Goal: Information Seeking & Learning: Understand process/instructions

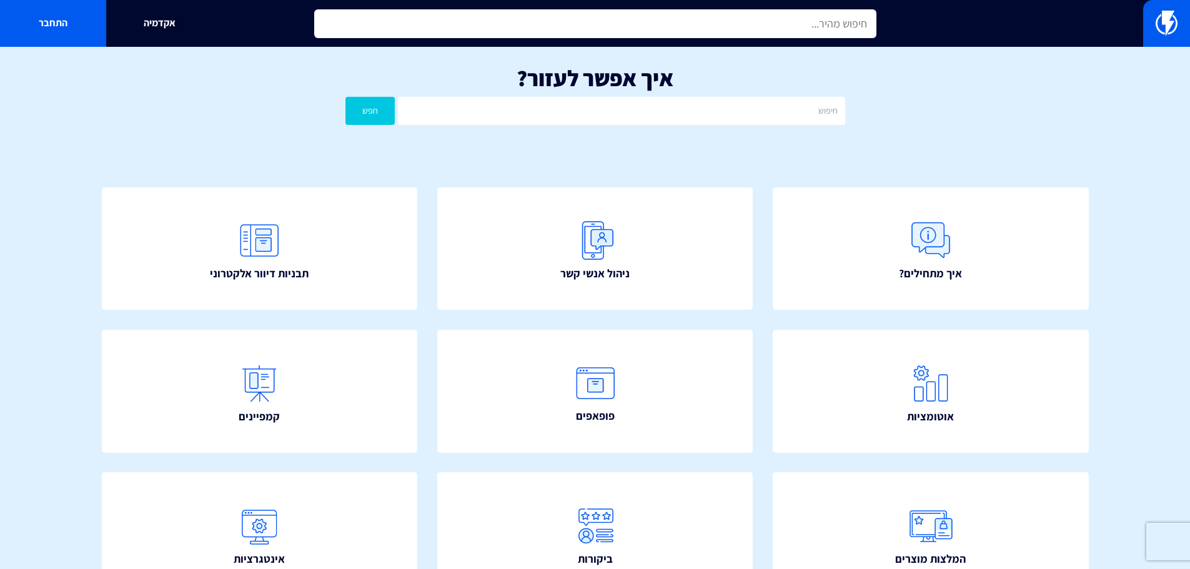
click at [663, 31] on input "text" at bounding box center [595, 23] width 562 height 29
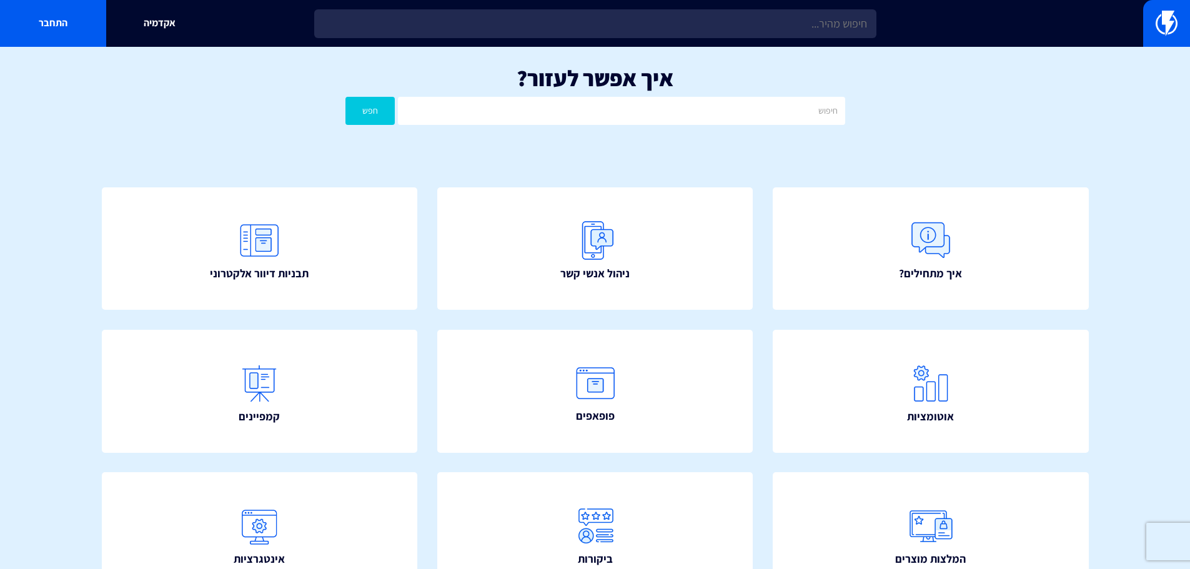
click at [666, 51] on div "איך אפשר לעזור? חפש" at bounding box center [595, 98] width 1190 height 103
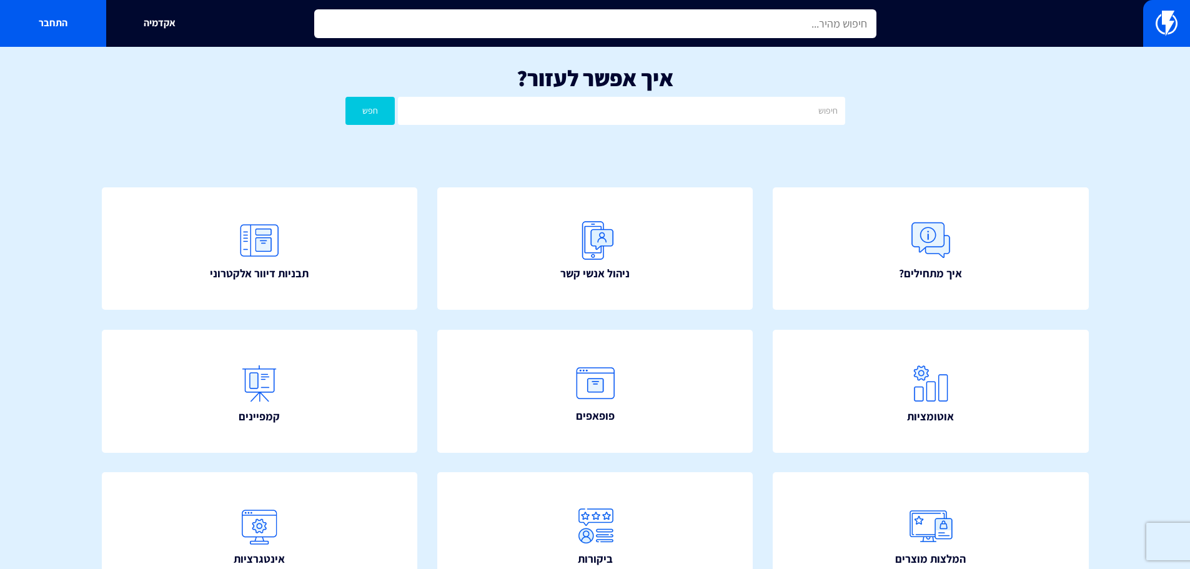
click at [676, 31] on input "text" at bounding box center [595, 23] width 562 height 29
type input "e"
type input "קופוני דינאמיים e shop"
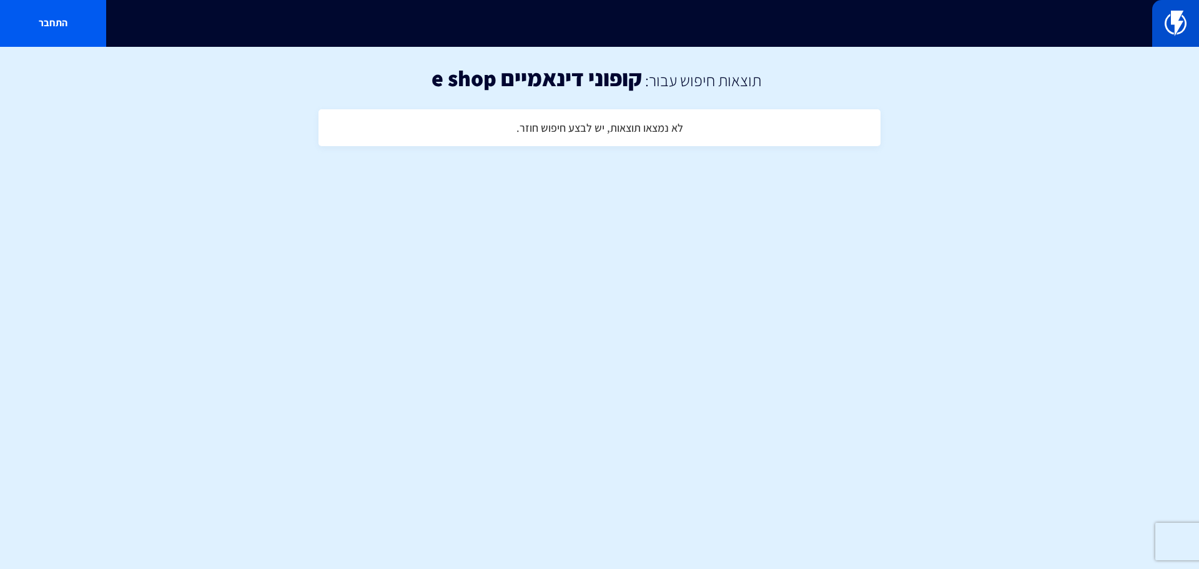
click at [1163, 17] on link at bounding box center [1175, 23] width 47 height 47
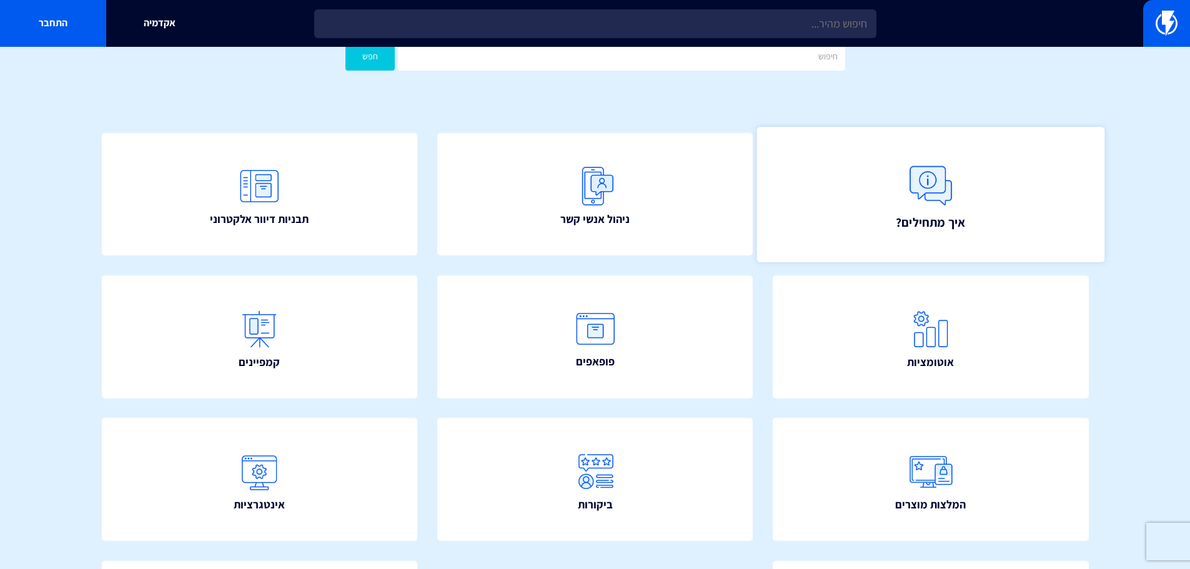
scroll to position [187, 0]
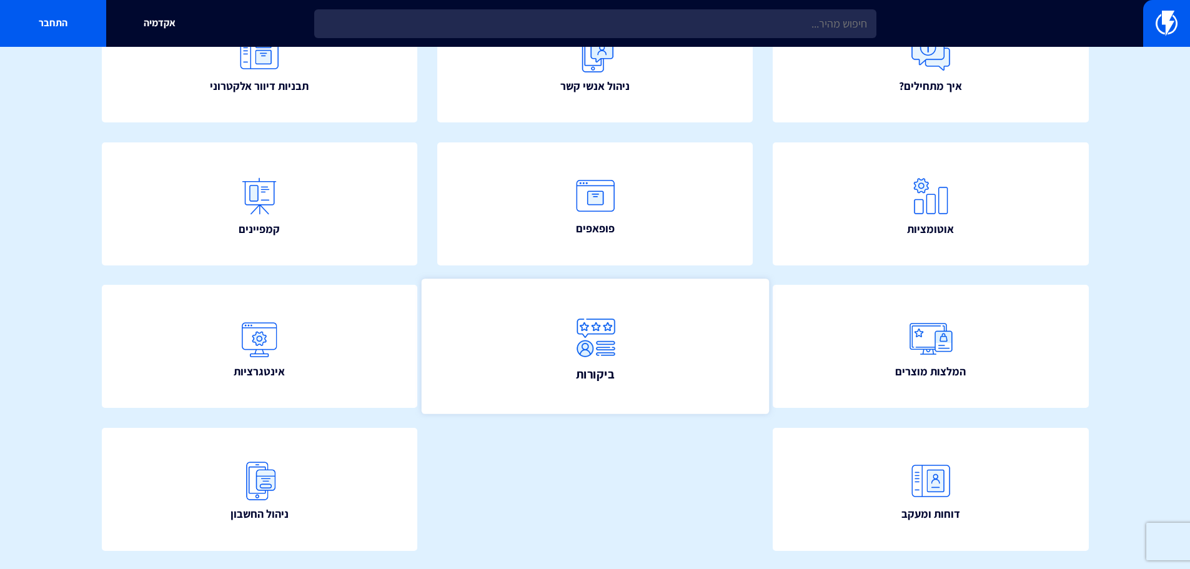
click at [692, 368] on link "ביקורות" at bounding box center [594, 346] width 347 height 135
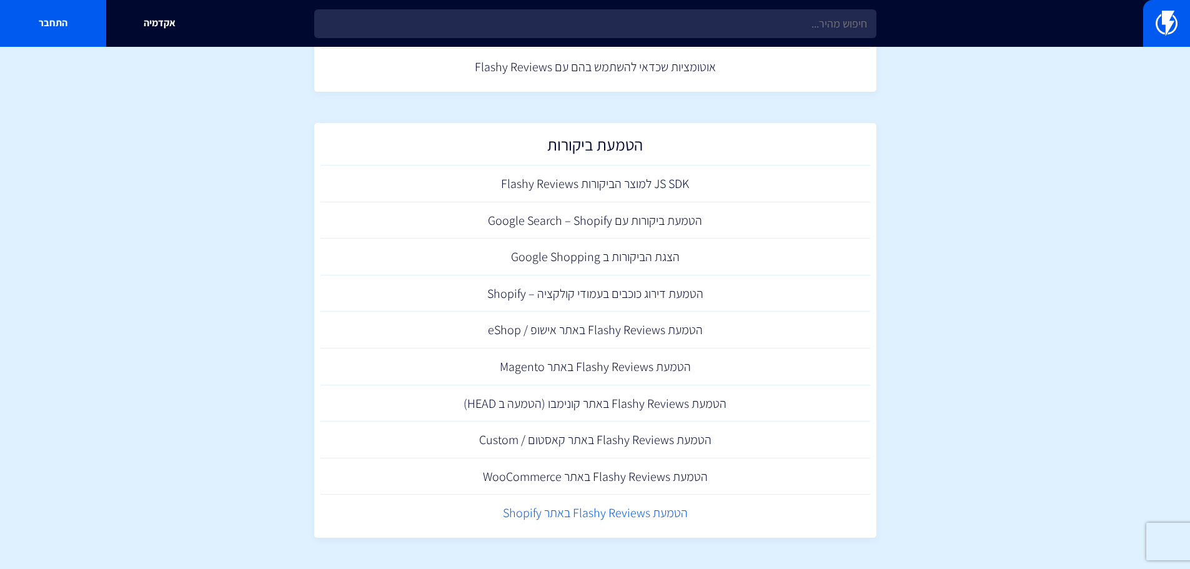
scroll to position [267, 0]
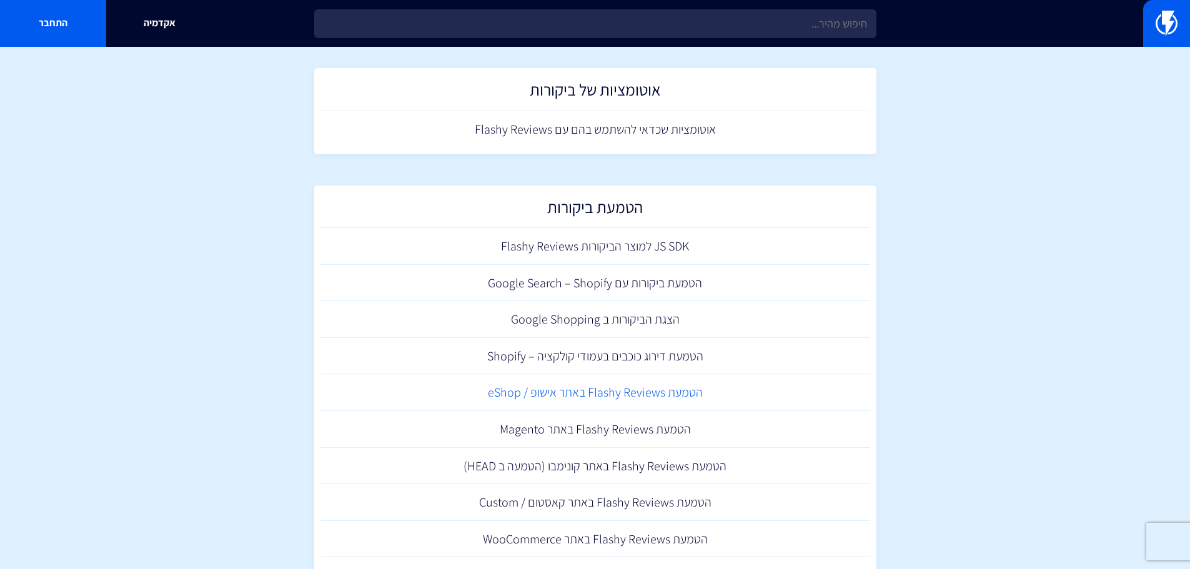
click at [629, 398] on link "הטמעת Flashy Reviews באתר אישופ / eShop" at bounding box center [595, 392] width 550 height 37
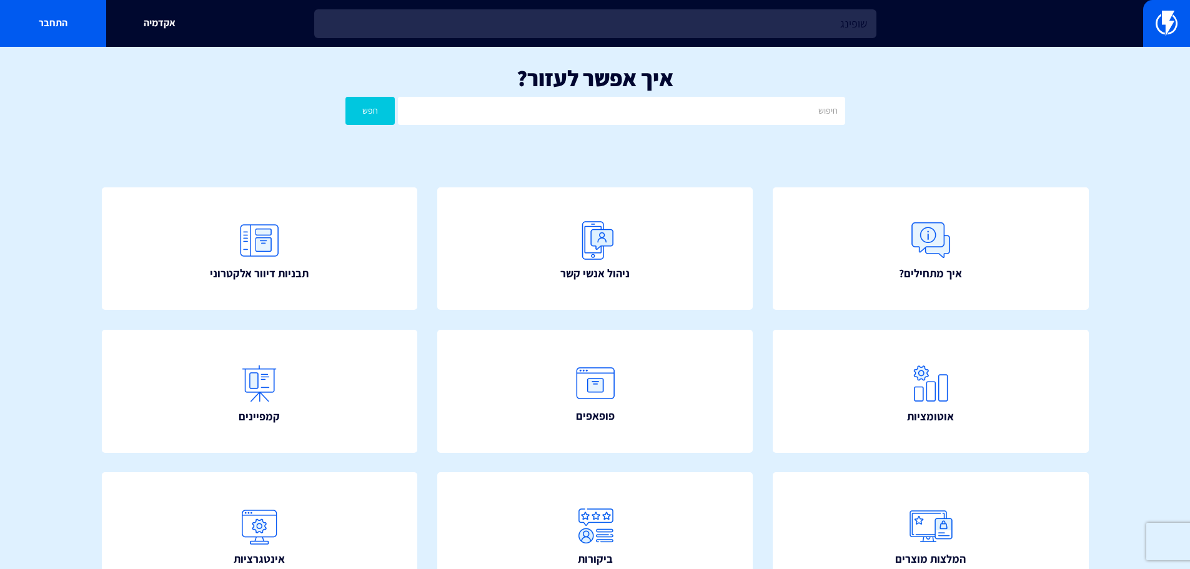
click at [863, 30] on input "שופינג" at bounding box center [595, 23] width 562 height 29
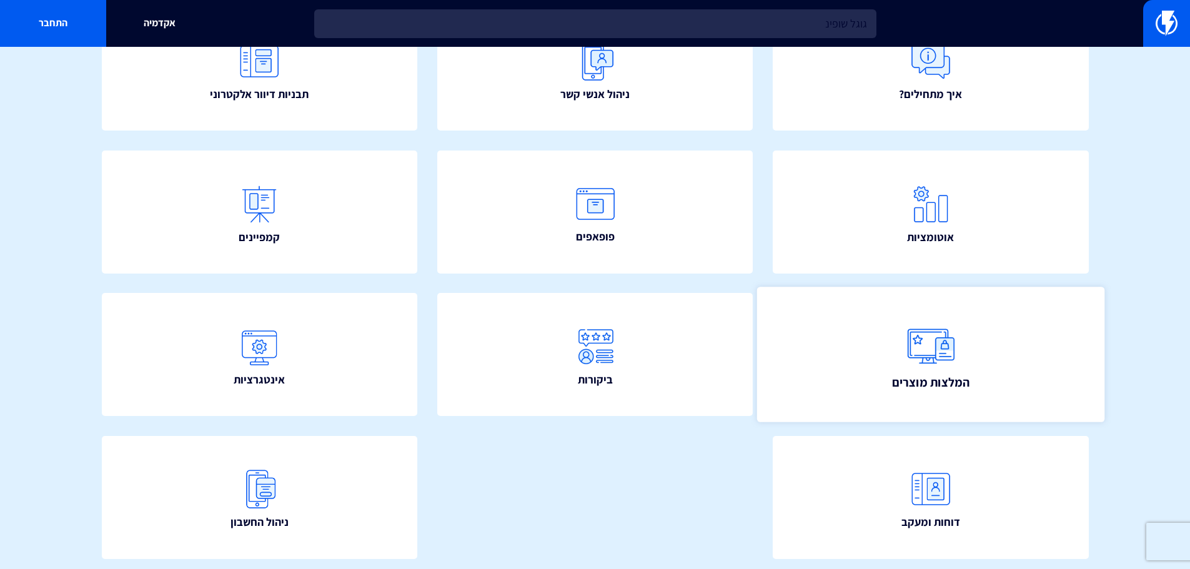
scroll to position [187, 0]
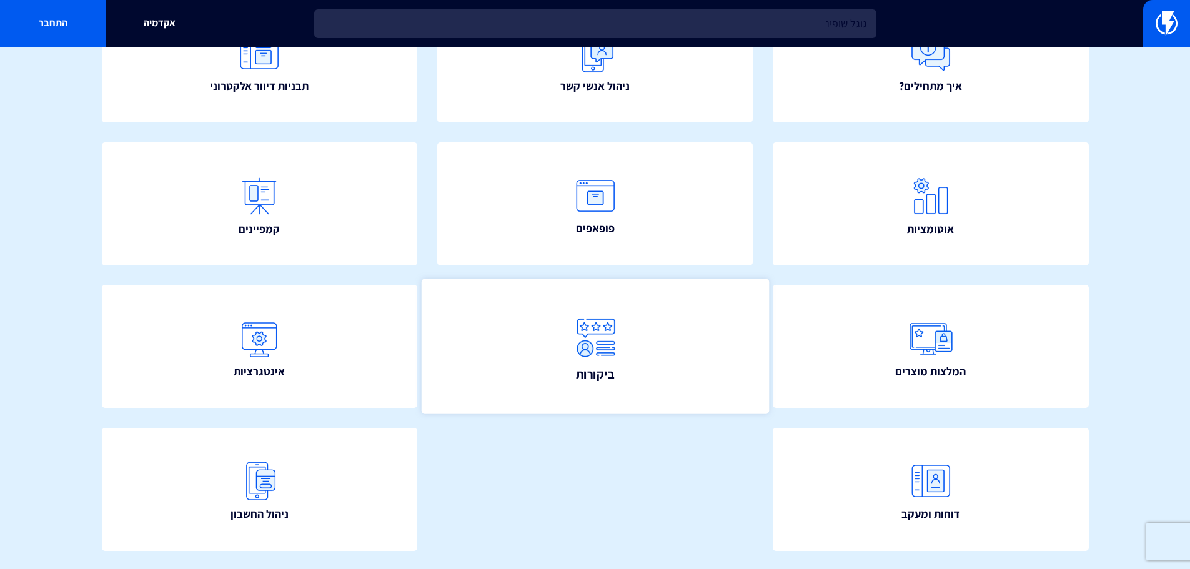
type input "גוגל שופינ"
click at [566, 371] on link "ביקורות" at bounding box center [594, 346] width 347 height 135
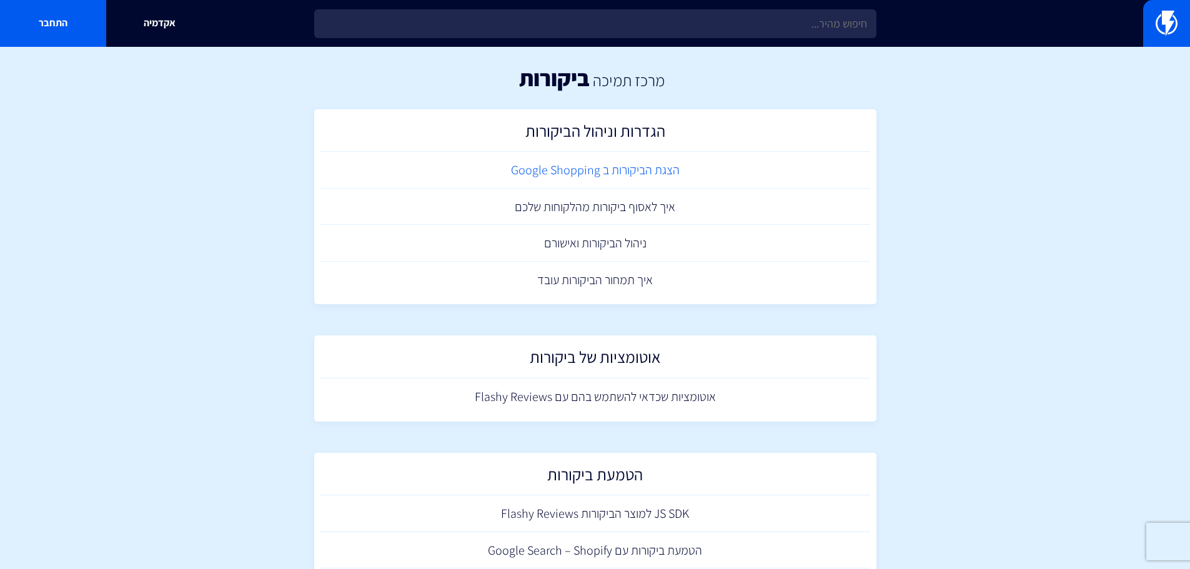
click at [623, 159] on link "הצגת הביקורות ב Google Shopping" at bounding box center [595, 170] width 550 height 37
